Goal: Task Accomplishment & Management: Complete application form

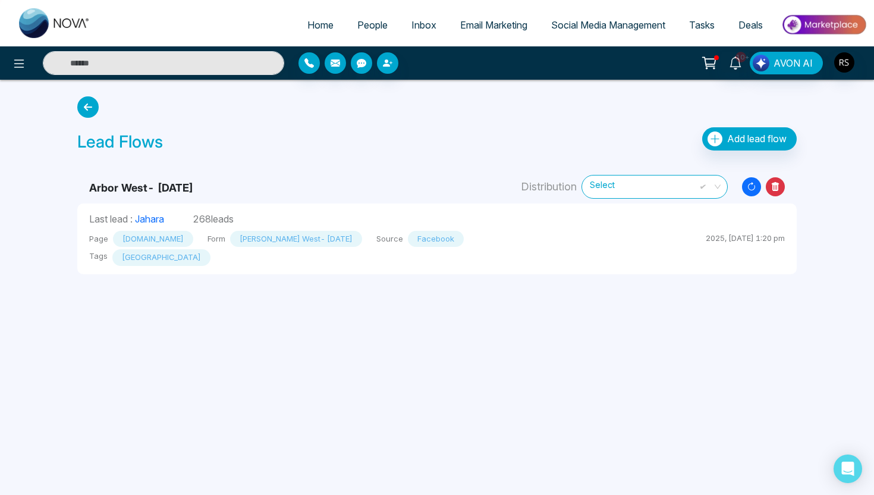
click at [310, 24] on span "Home" at bounding box center [320, 25] width 26 height 12
select select "*"
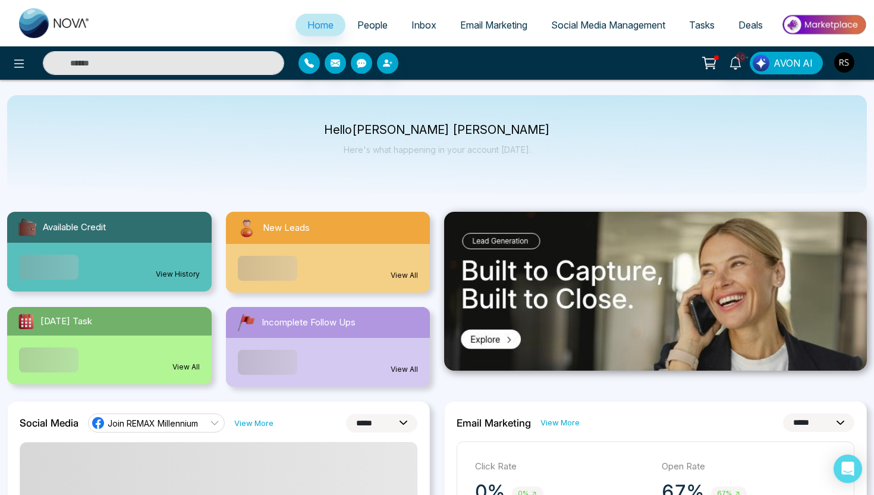
click at [184, 424] on span "Join REMAX Millennium" at bounding box center [153, 422] width 90 height 11
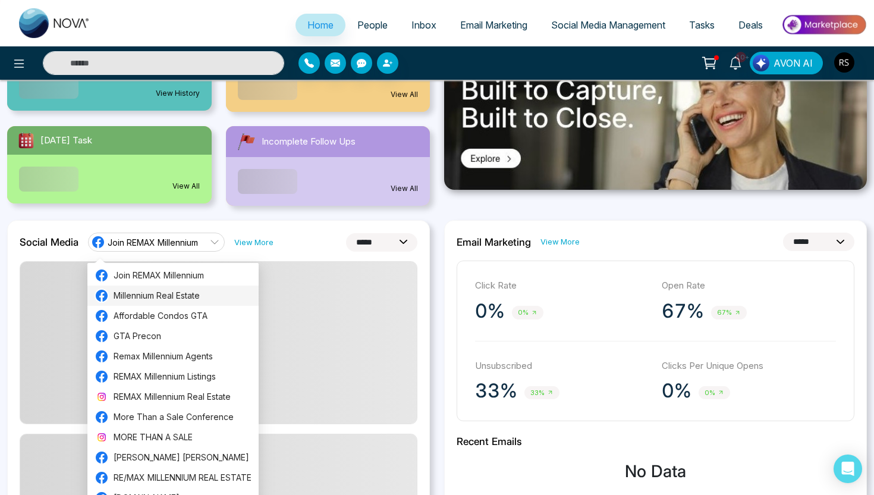
scroll to position [180, 0]
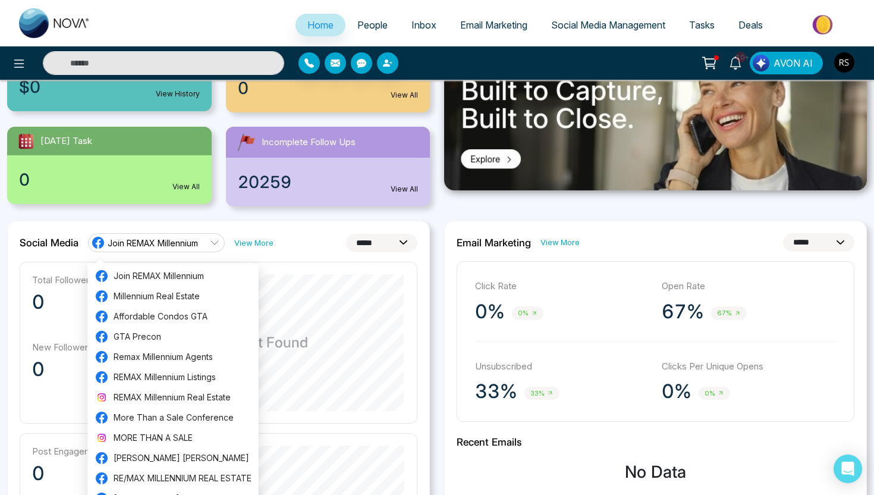
click at [160, 242] on span "Join REMAX Millennium" at bounding box center [153, 242] width 90 height 11
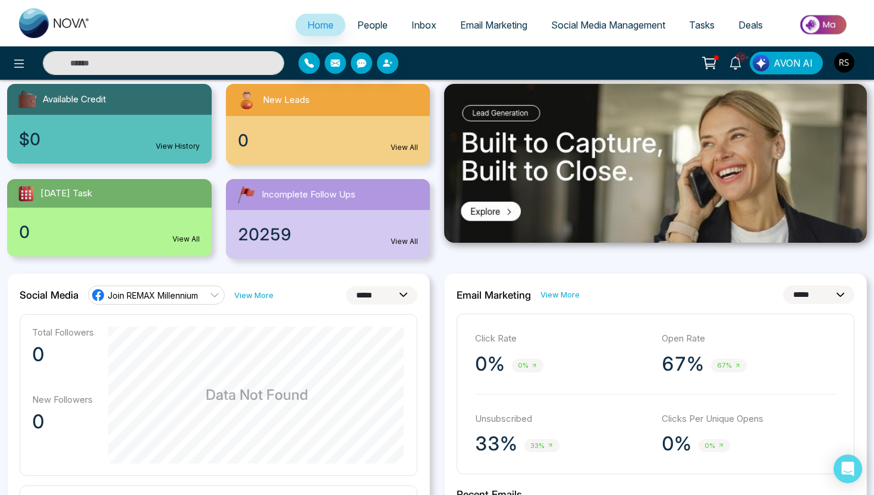
scroll to position [119, 0]
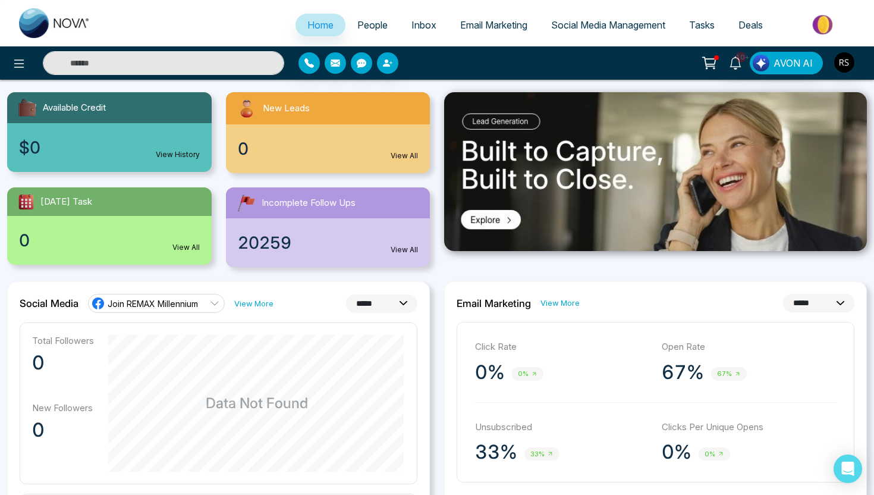
click at [161, 307] on span "Join REMAX Millennium" at bounding box center [153, 303] width 90 height 11
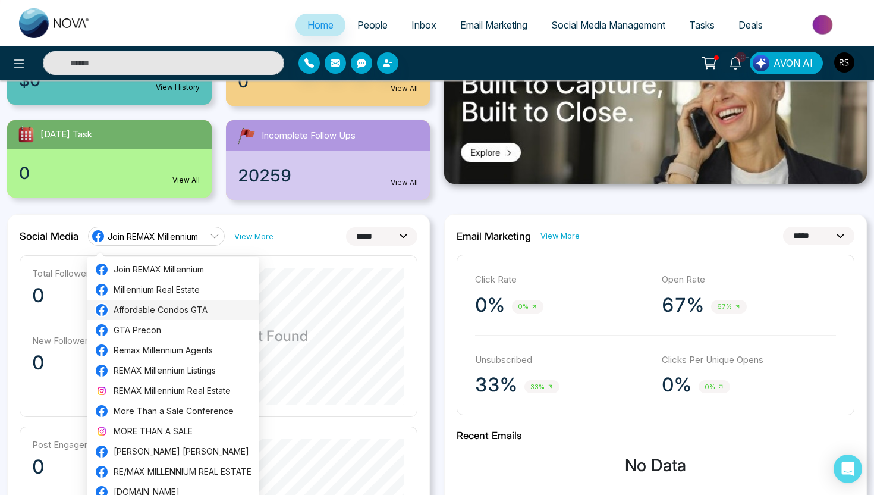
scroll to position [188, 0]
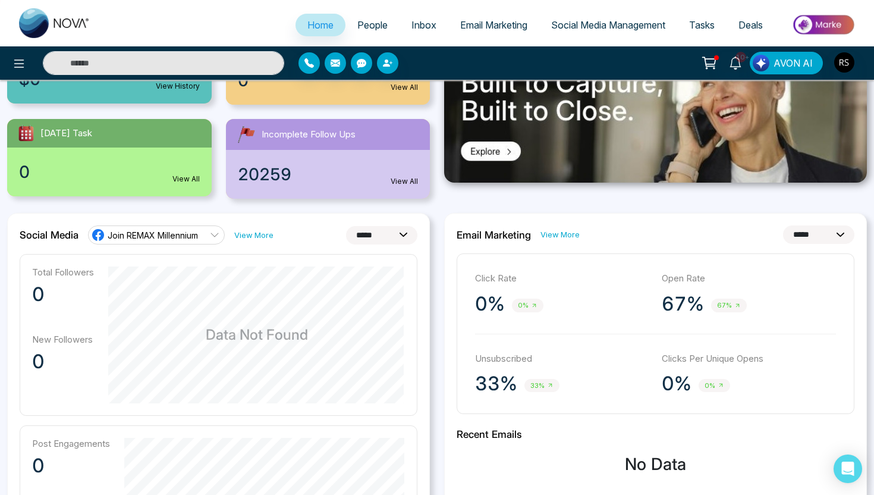
click at [216, 213] on div "**********" at bounding box center [218, 492] width 423 height 558
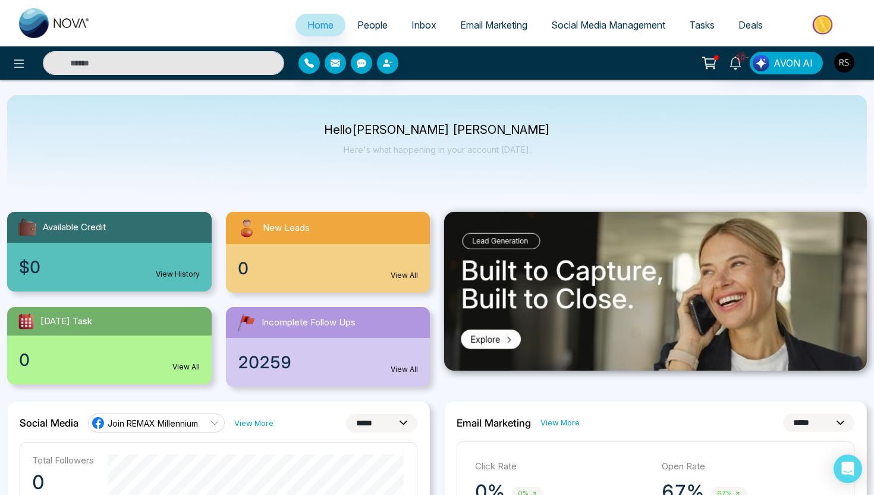
click at [380, 19] on link "People" at bounding box center [372, 25] width 54 height 23
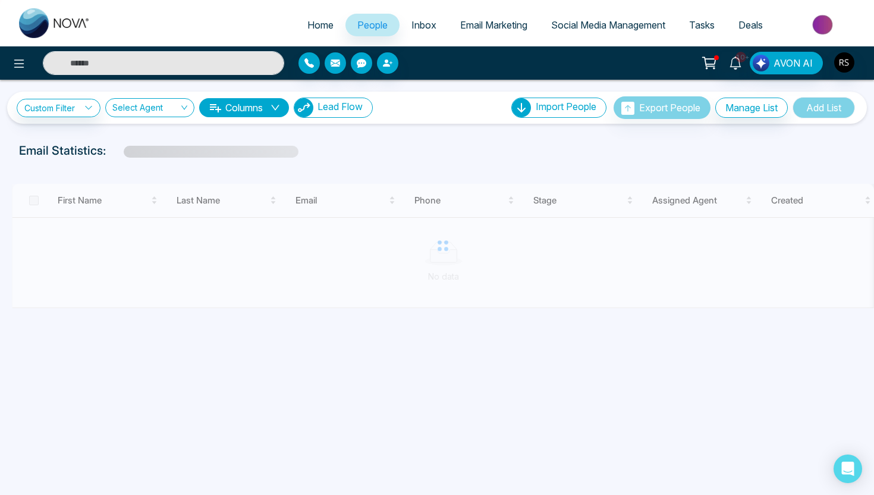
click at [354, 114] on button "Lead Flow" at bounding box center [333, 107] width 79 height 20
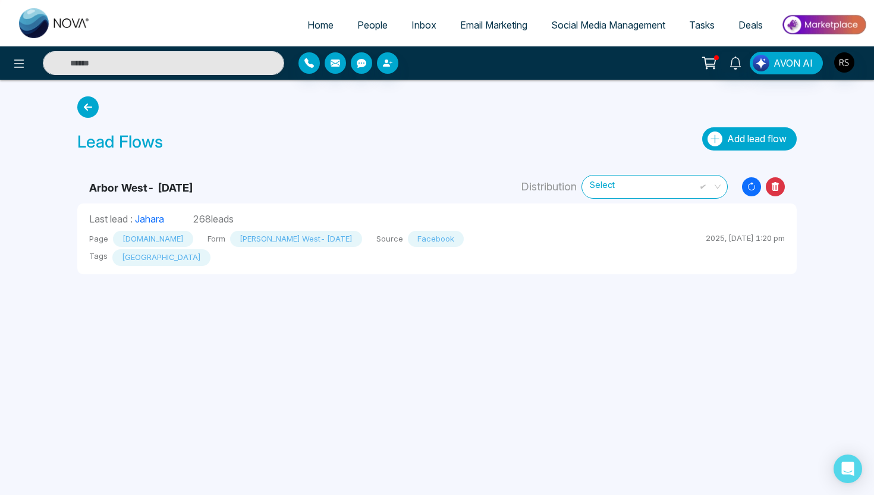
click at [726, 145] on button "Add lead flow" at bounding box center [749, 138] width 95 height 23
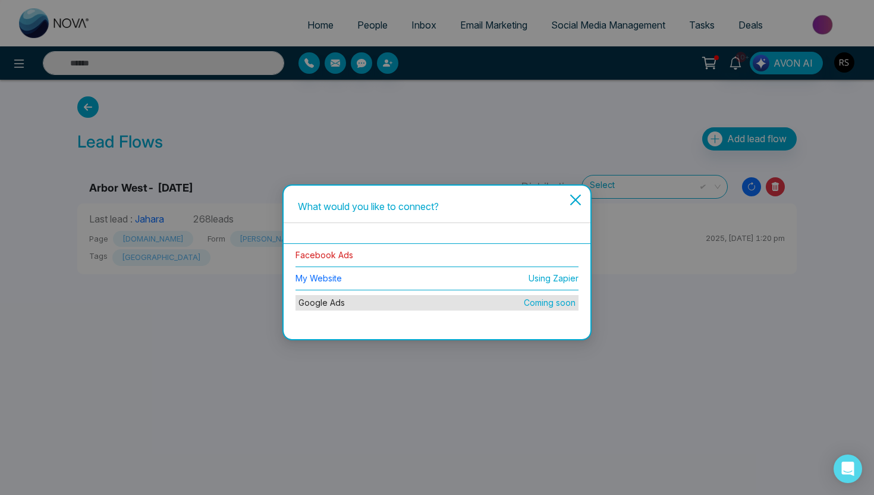
click at [346, 253] on link "Facebook Ads" at bounding box center [324, 255] width 58 height 10
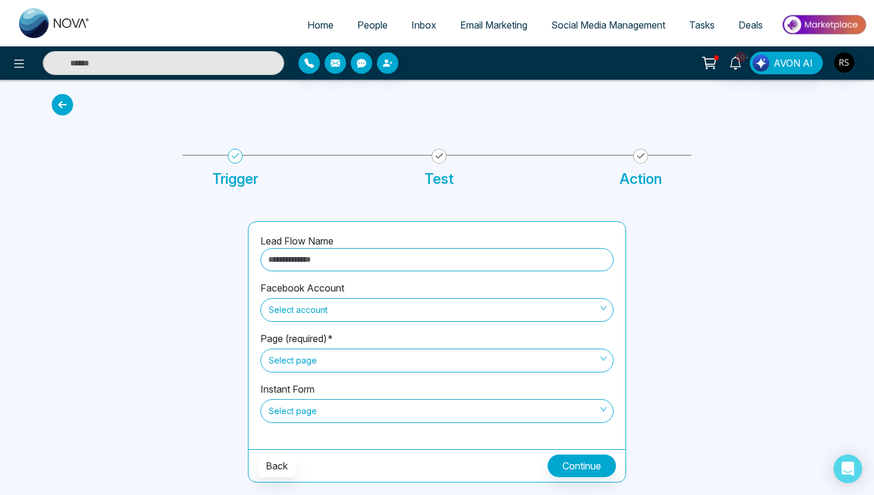
click at [327, 310] on span "Select account" at bounding box center [437, 310] width 336 height 20
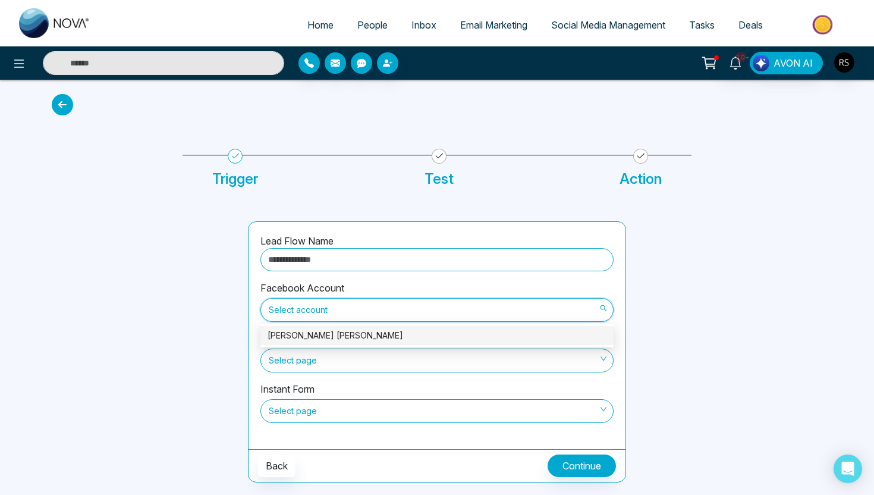
click at [322, 333] on div "[PERSON_NAME] [PERSON_NAME]" at bounding box center [436, 335] width 339 height 13
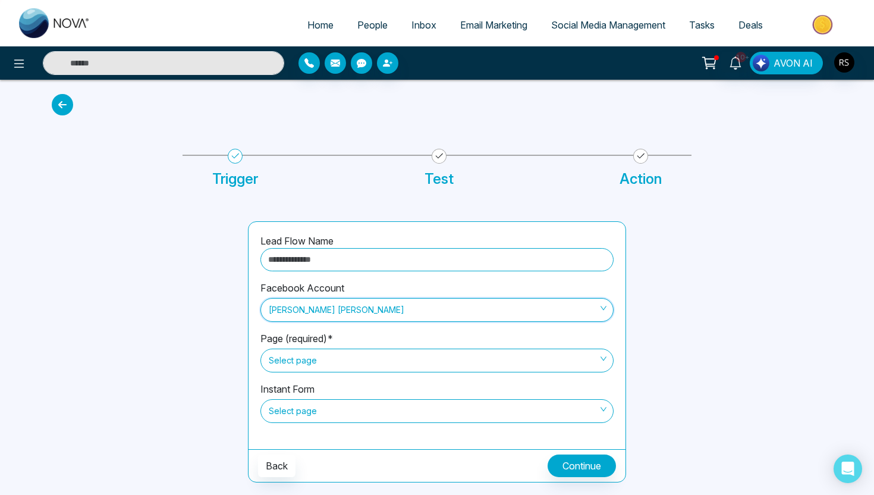
click at [321, 365] on span "Select page" at bounding box center [437, 360] width 336 height 20
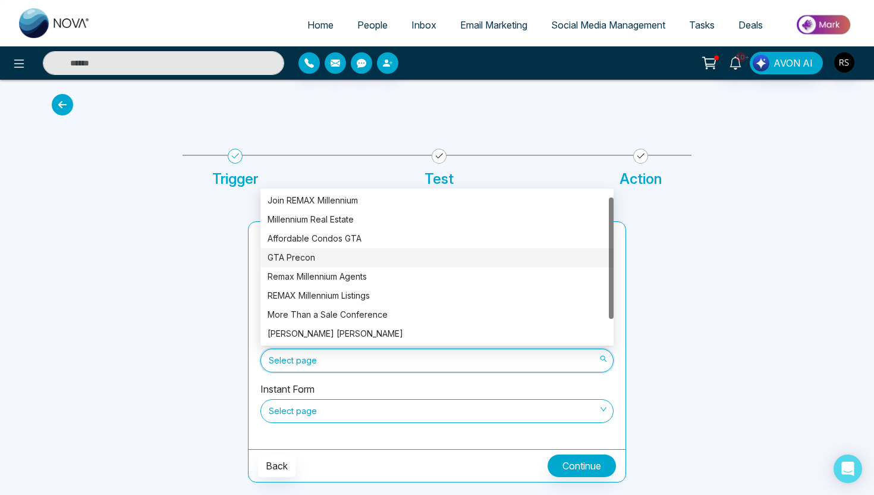
scroll to position [38, 0]
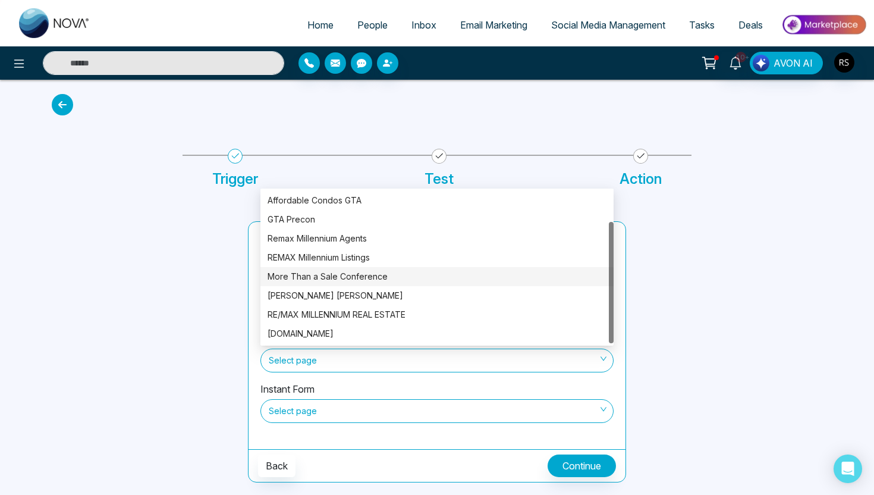
click at [805, 301] on div at bounding box center [731, 351] width 196 height 261
